Goal: Information Seeking & Learning: Learn about a topic

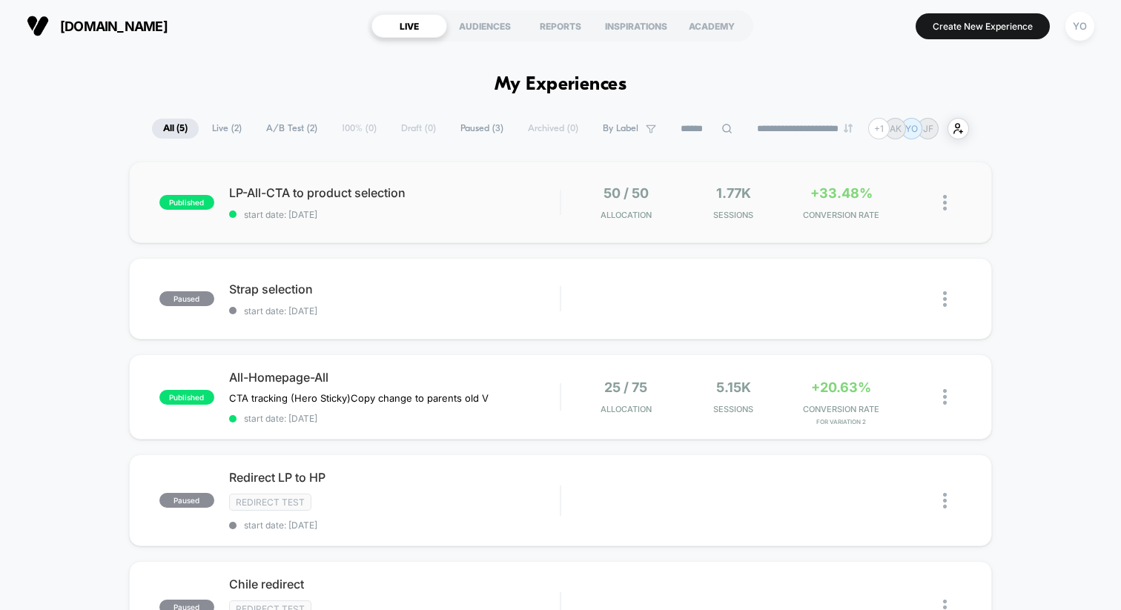
click at [388, 170] on div "published LP-All-CTA to product selection start date: [DATE] 50 / 50 Allocation…" at bounding box center [560, 203] width 863 height 82
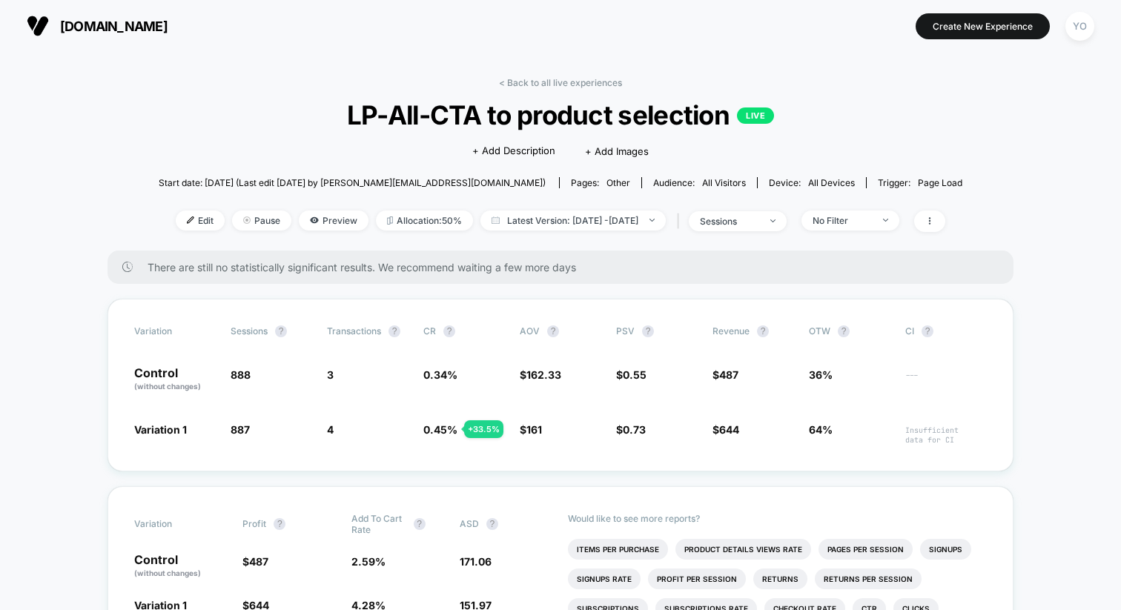
click at [168, 27] on span "[DOMAIN_NAME]" at bounding box center [113, 27] width 107 height 16
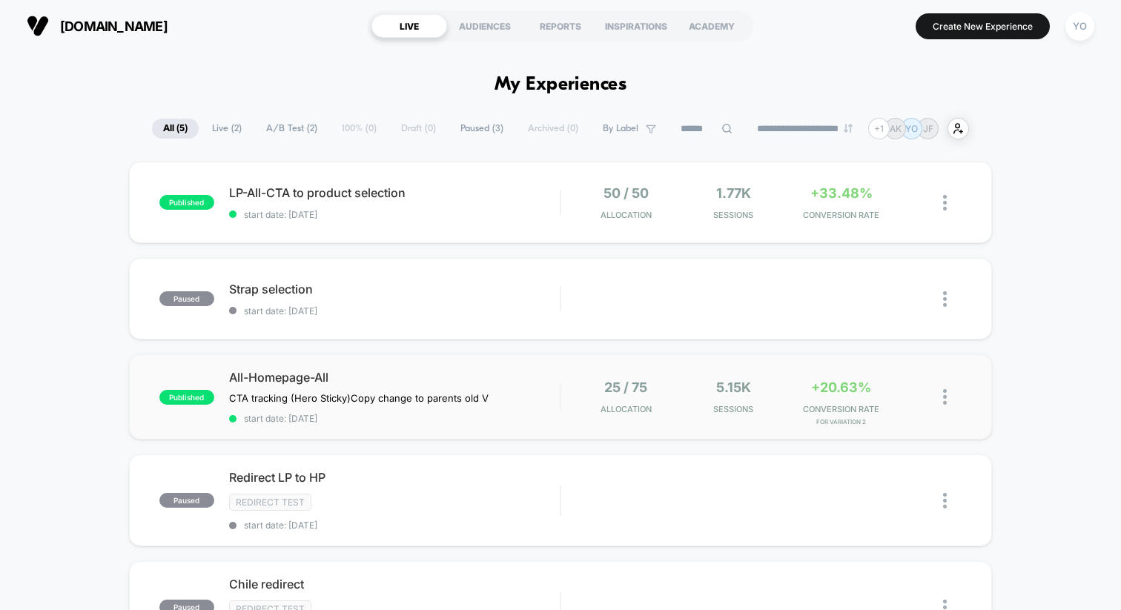
click at [330, 362] on div "published All-Homepage-All CTA tracking (Hero Sticky) Copy change to parents ol…" at bounding box center [560, 396] width 863 height 85
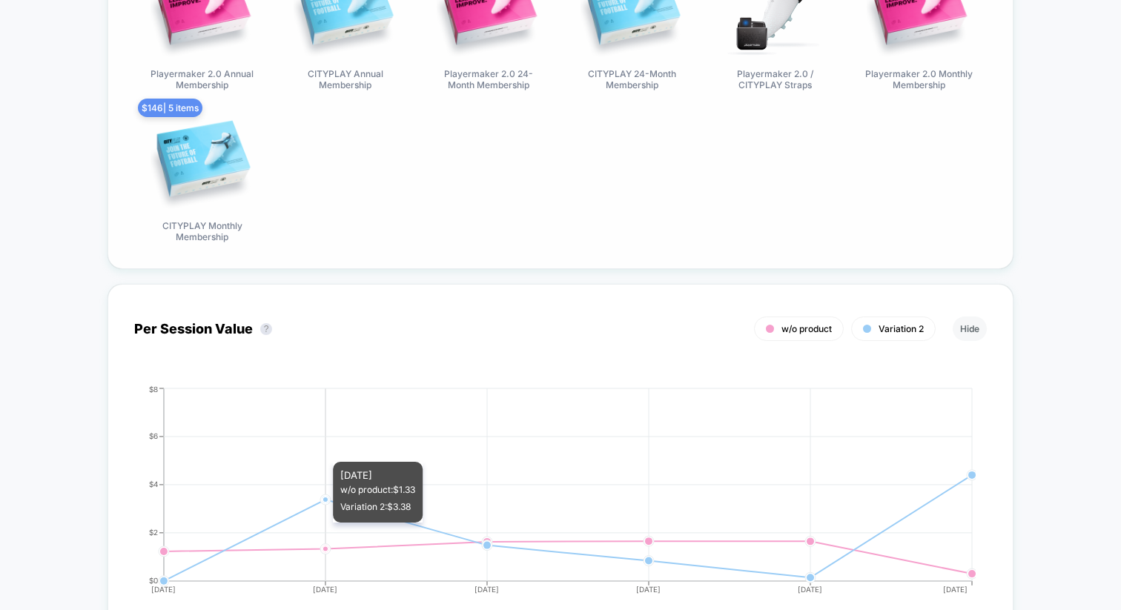
scroll to position [1230, 0]
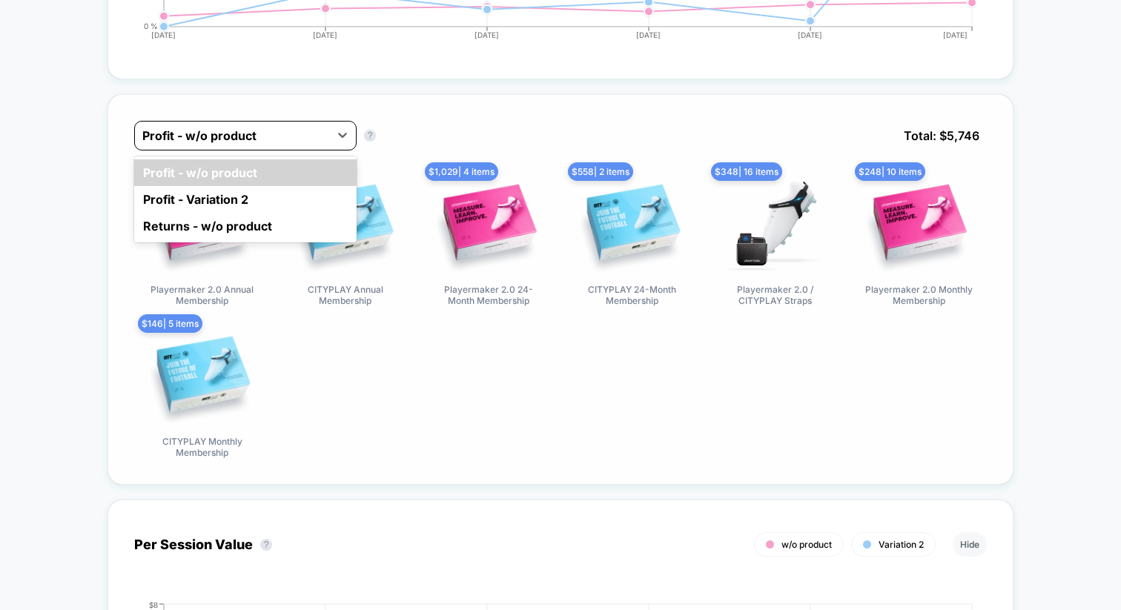
click at [285, 141] on div at bounding box center [231, 136] width 179 height 18
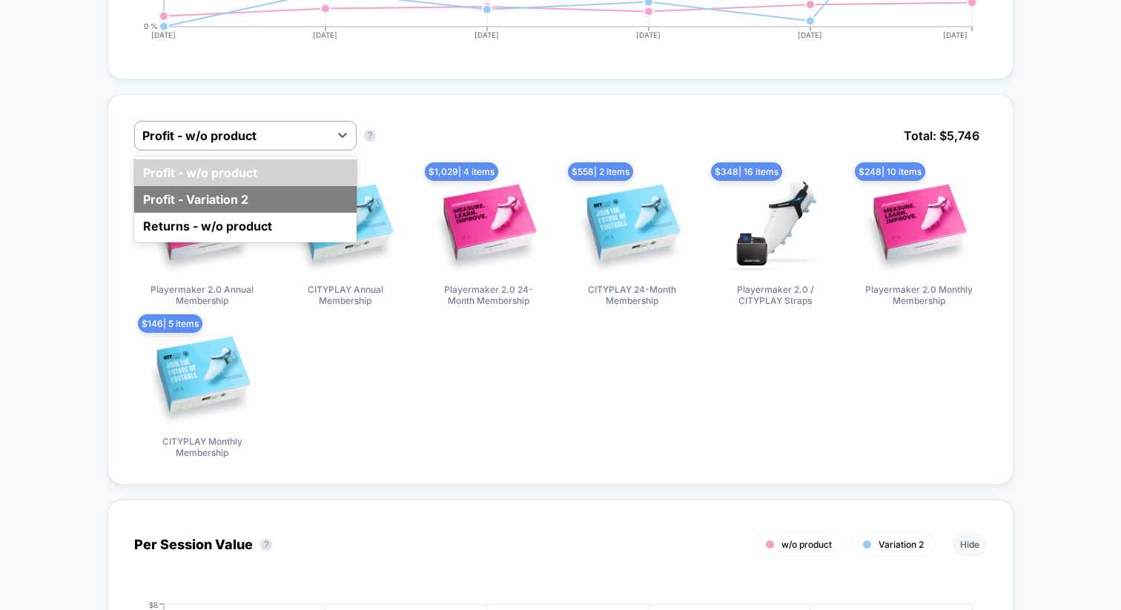
click at [274, 196] on div "Profit - Variation 2" at bounding box center [245, 199] width 222 height 27
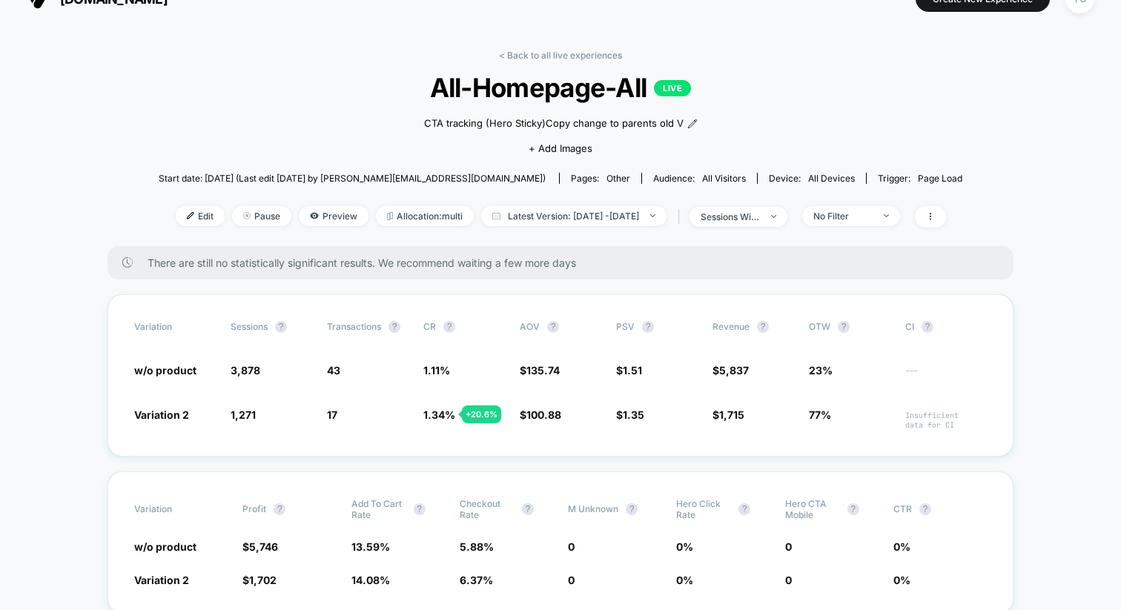
scroll to position [0, 0]
